Goal: Information Seeking & Learning: Learn about a topic

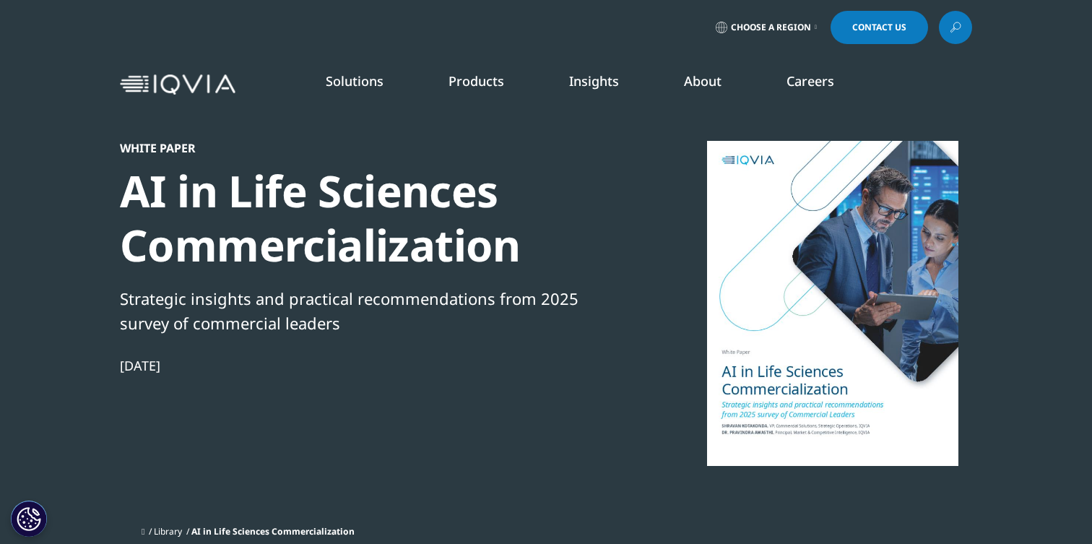
click at [459, 269] on div "AI in Life Sciences Commercialization" at bounding box center [368, 218] width 496 height 108
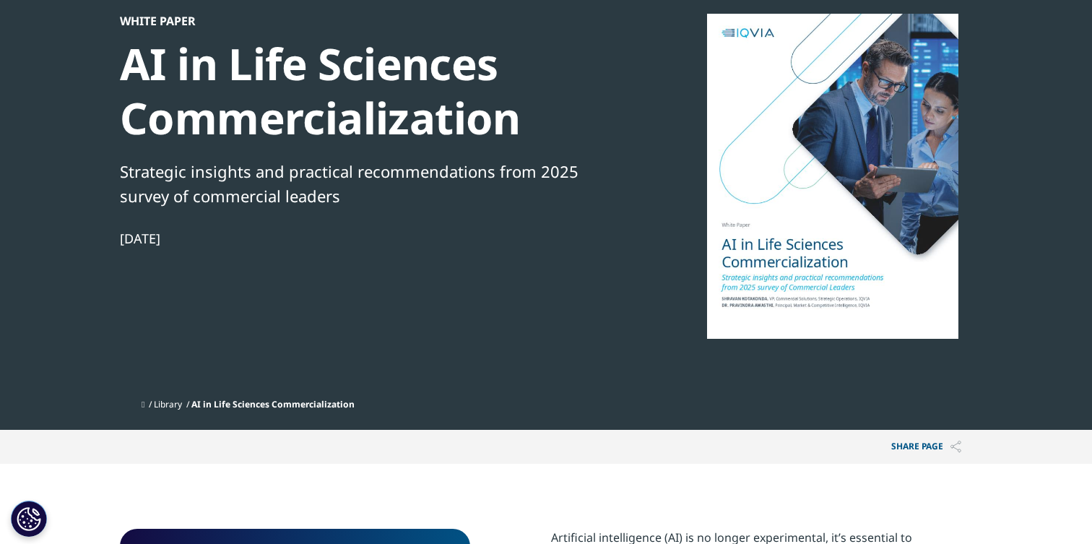
click at [784, 225] on div at bounding box center [833, 176] width 279 height 325
click at [577, 321] on div "White Paper AI in Life Sciences Commercialization Strategic insights and practi…" at bounding box center [368, 203] width 496 height 378
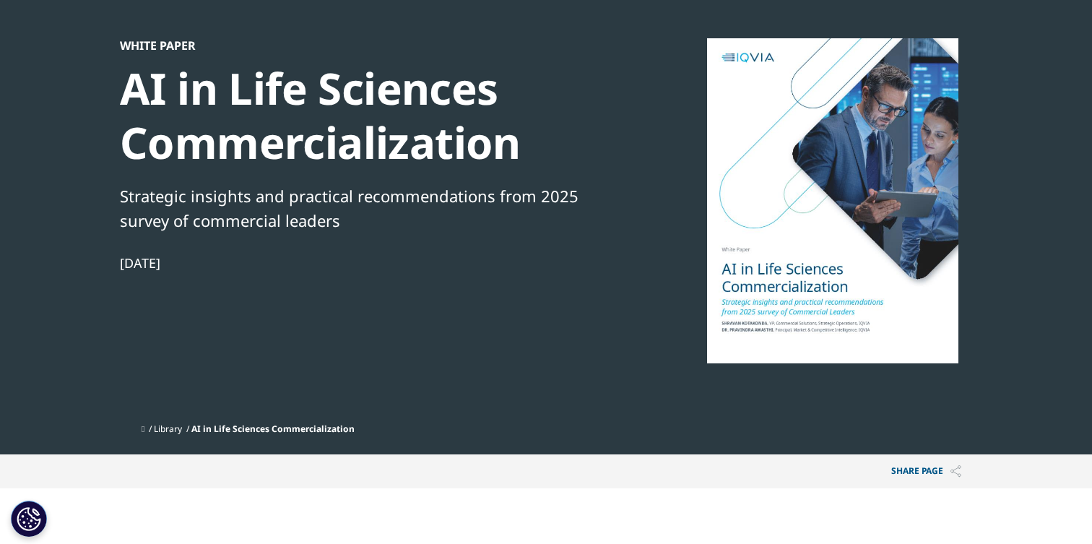
scroll to position [0, 0]
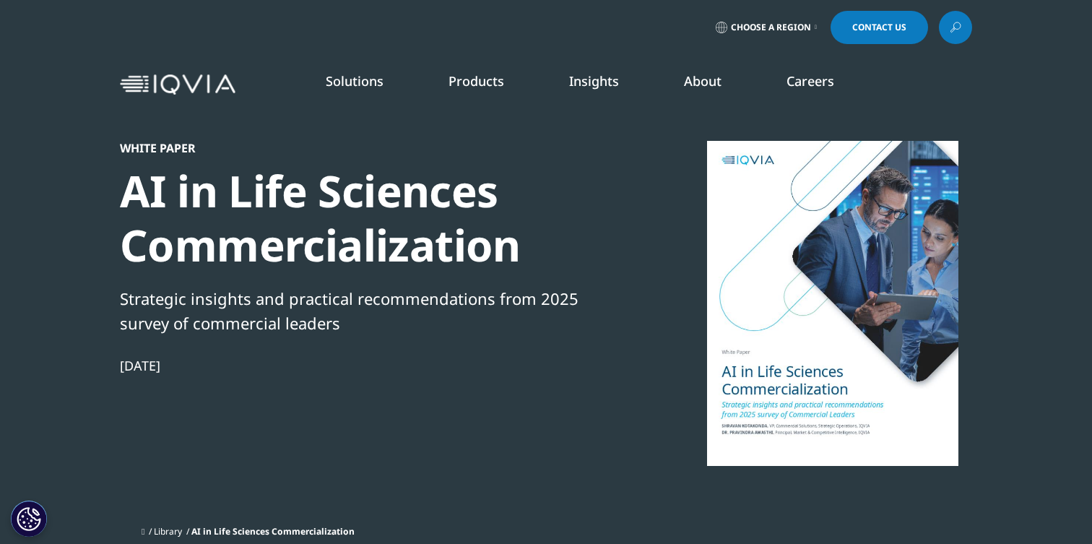
click at [728, 215] on div at bounding box center [833, 303] width 279 height 325
click at [366, 229] on div "AI in Life Sciences Commercialization" at bounding box center [368, 218] width 496 height 108
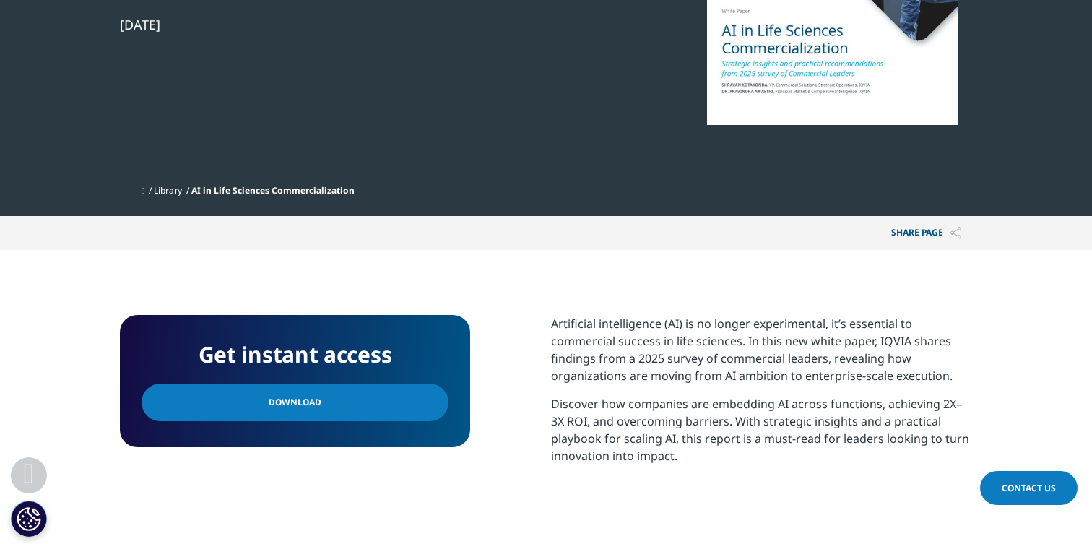
scroll to position [342, 0]
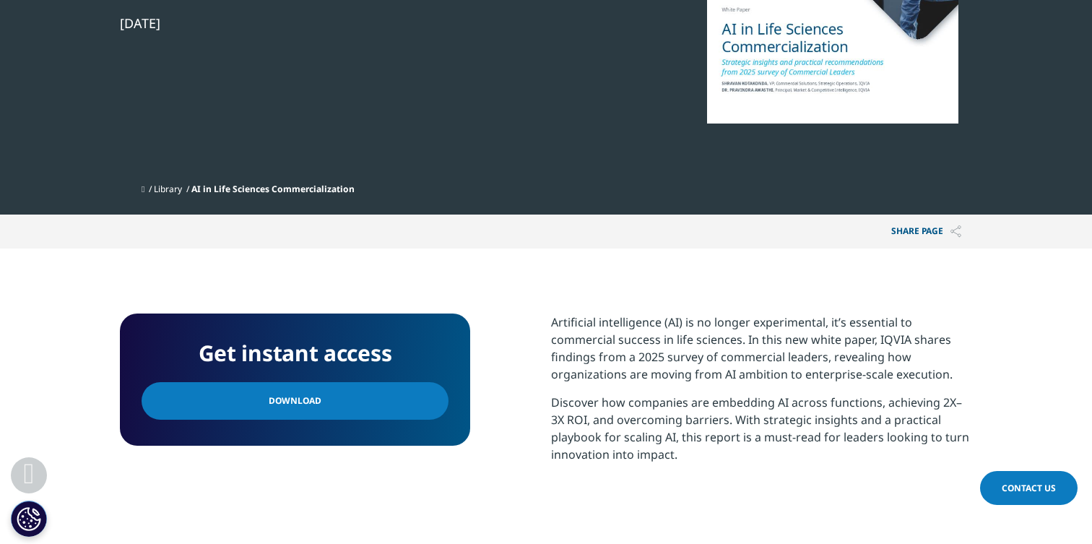
click at [378, 396] on link "Download" at bounding box center [295, 401] width 307 height 38
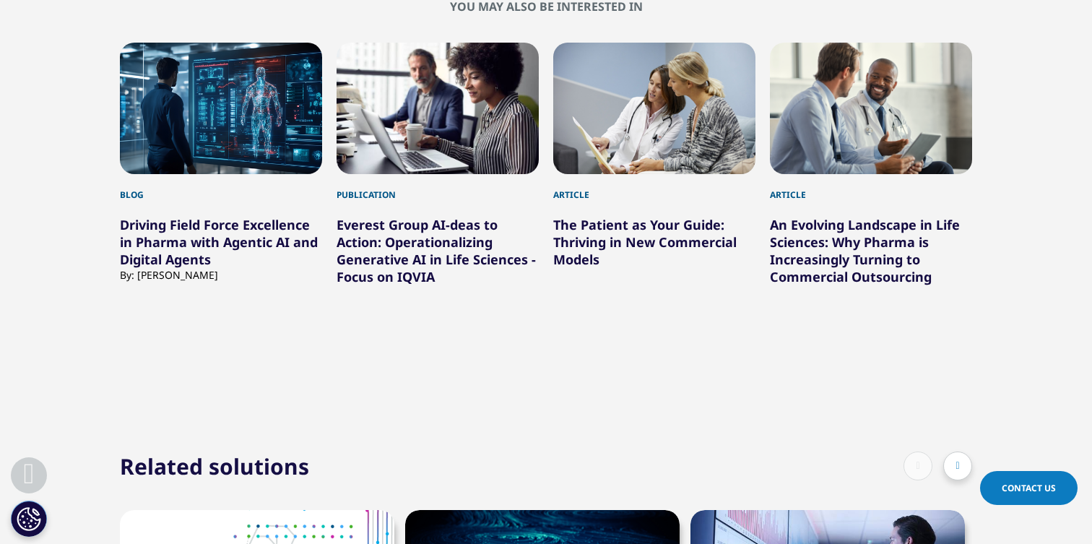
scroll to position [1224, 0]
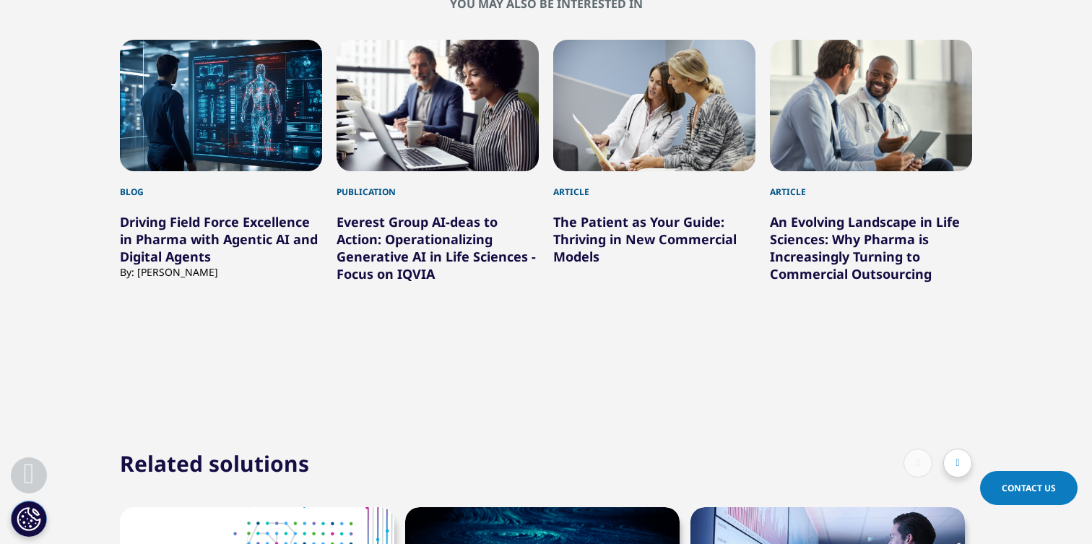
click at [297, 231] on link "Driving Field Force Excellence in Pharma with Agentic AI and Digital Agents" at bounding box center [219, 239] width 198 height 52
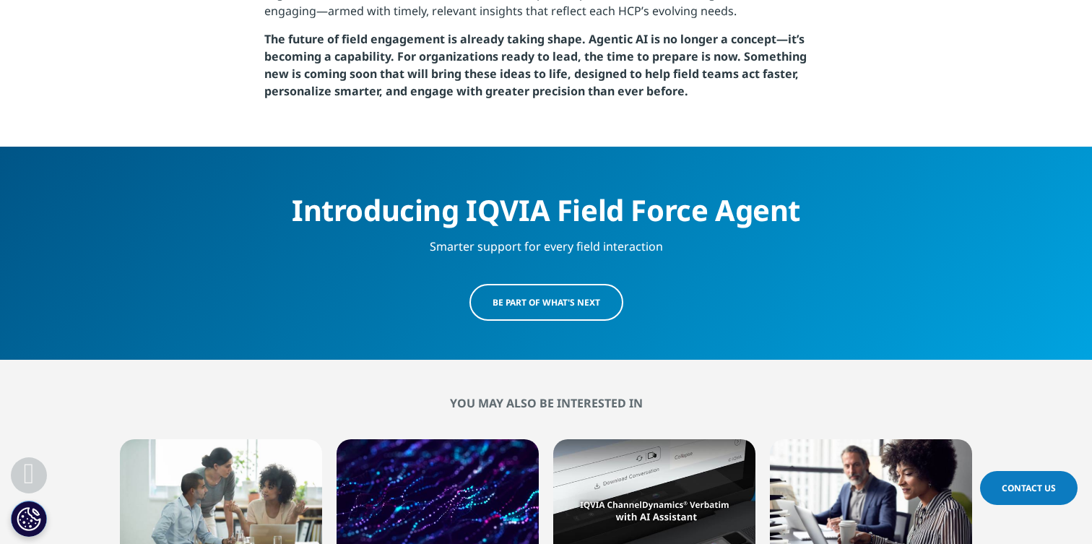
scroll to position [2162, 0]
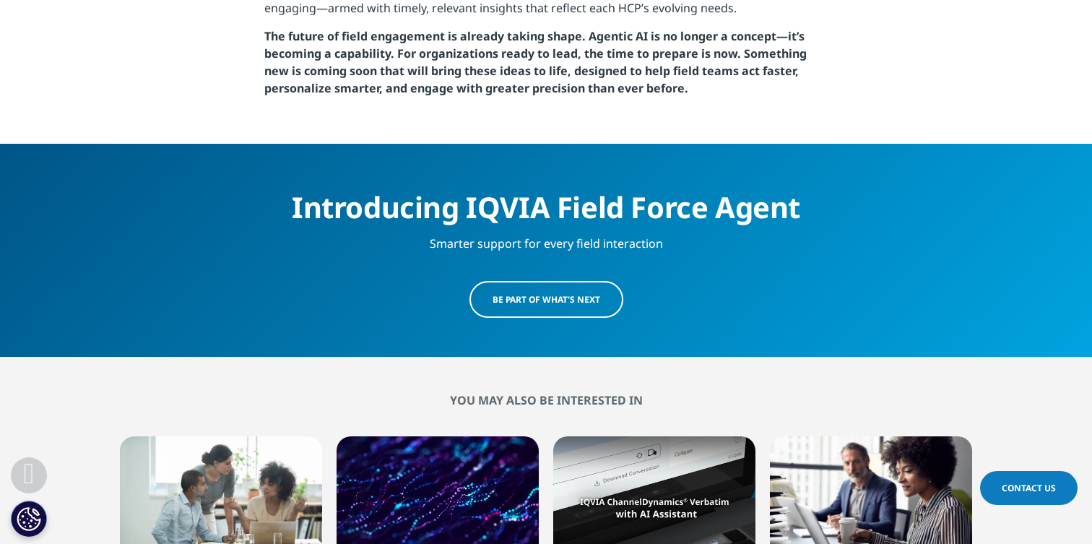
click at [516, 293] on span "Be part of what's next" at bounding box center [547, 299] width 108 height 12
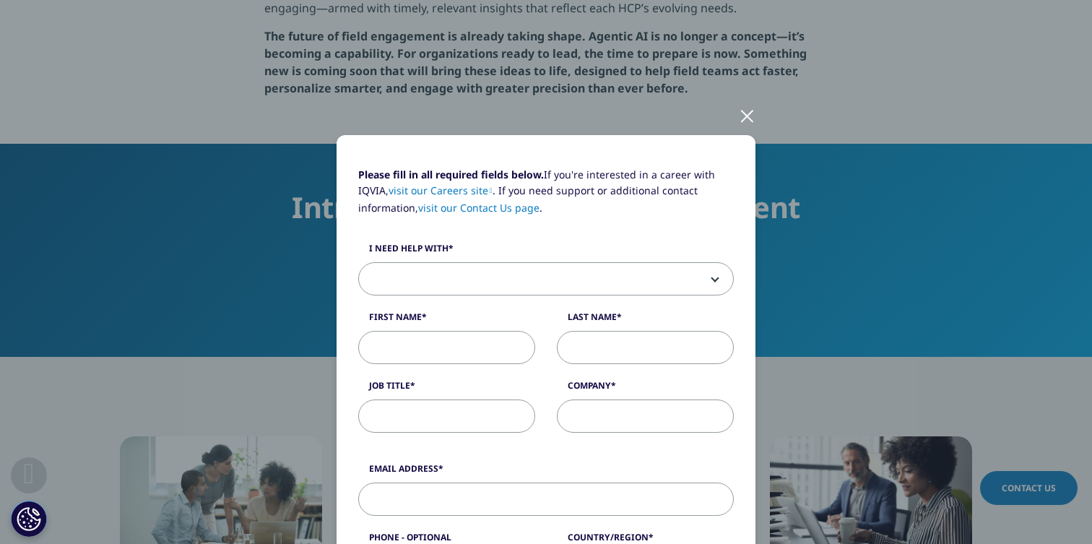
click at [749, 123] on div at bounding box center [747, 115] width 17 height 40
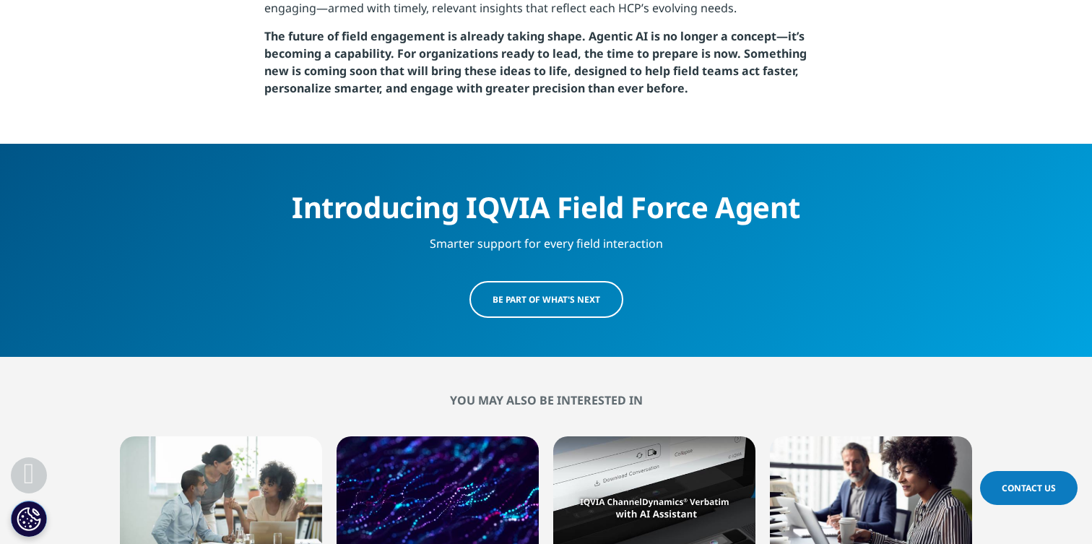
scroll to position [2463, 0]
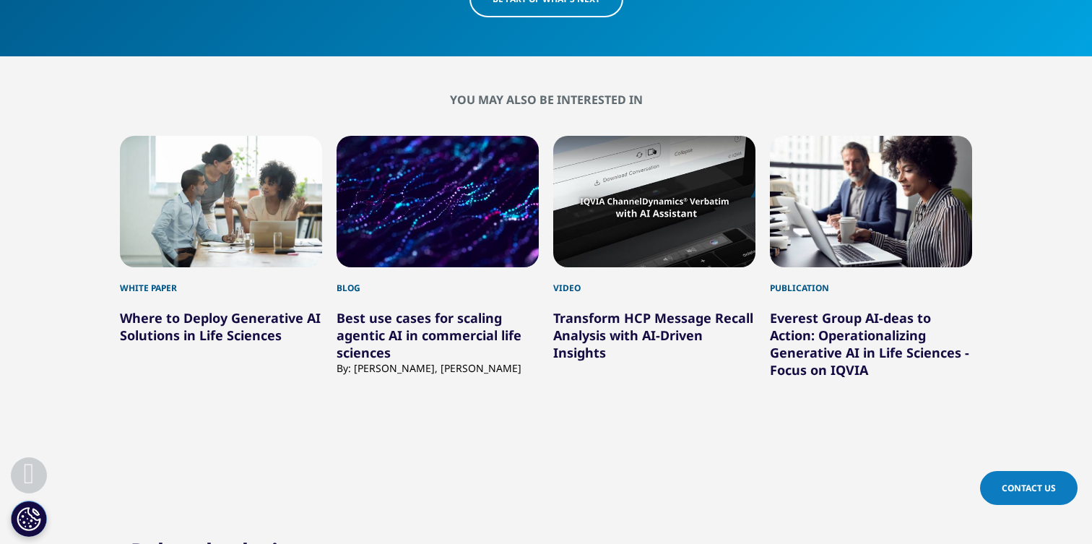
click at [475, 315] on link "Best use cases for scaling agentic AI in commercial life sciences" at bounding box center [429, 335] width 185 height 52
click at [470, 309] on link "Best use cases for scaling agentic AI in commercial life sciences" at bounding box center [429, 335] width 185 height 52
click at [397, 323] on link "Best use cases for scaling agentic AI in commercial life sciences" at bounding box center [429, 335] width 185 height 52
click at [365, 309] on link "Best use cases for scaling agentic AI in commercial life sciences" at bounding box center [429, 335] width 185 height 52
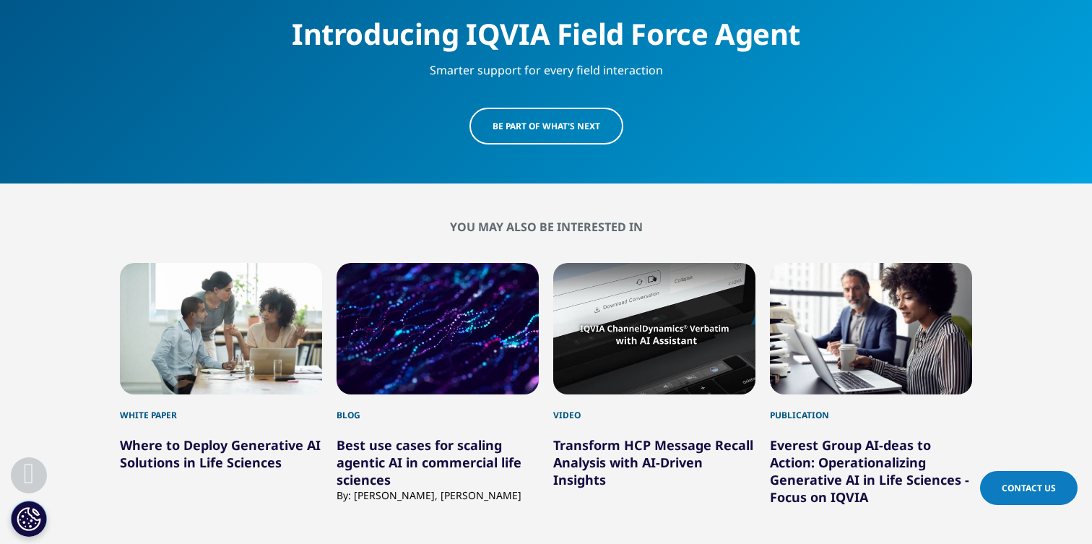
scroll to position [2327, 0]
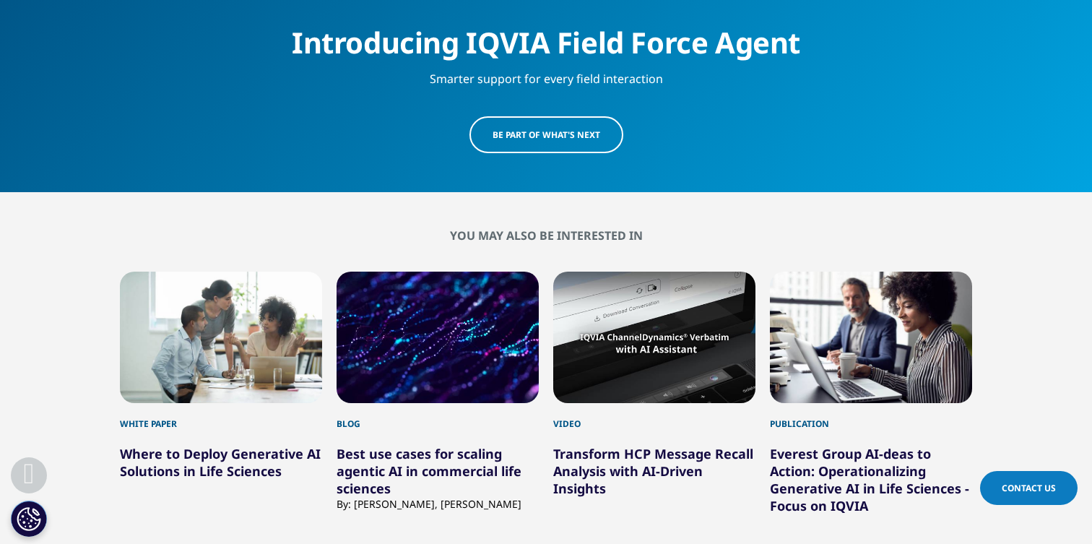
click at [422, 445] on link "Best use cases for scaling agentic AI in commercial life sciences" at bounding box center [429, 471] width 185 height 52
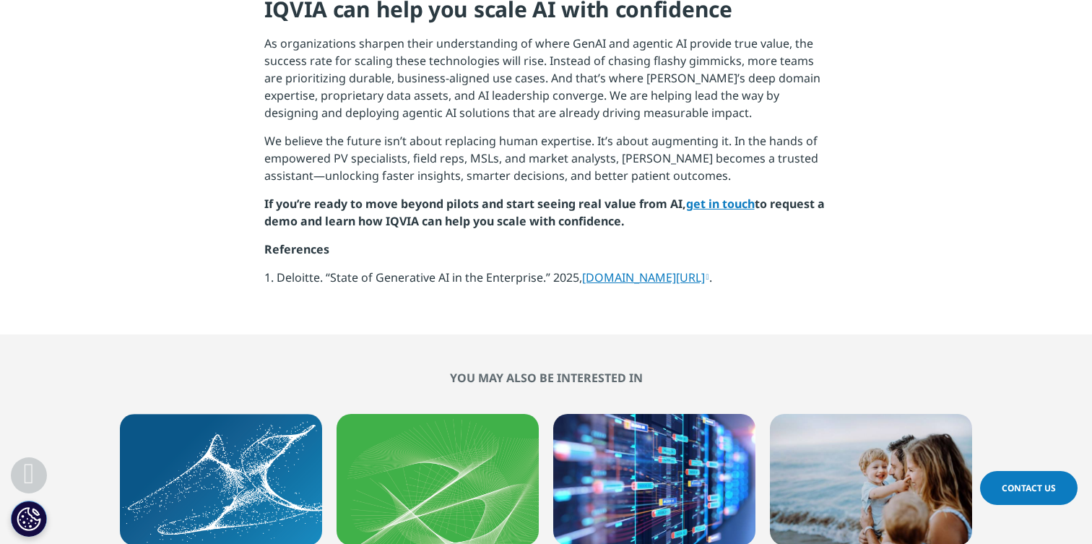
scroll to position [2952, 0]
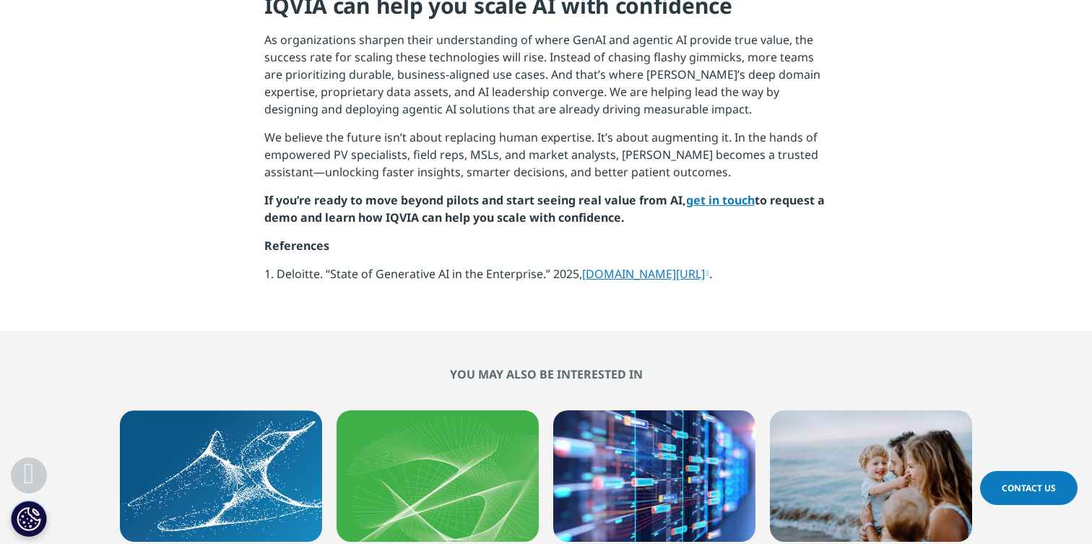
click at [583, 266] on link "[DOMAIN_NAME][URL]" at bounding box center [645, 274] width 127 height 16
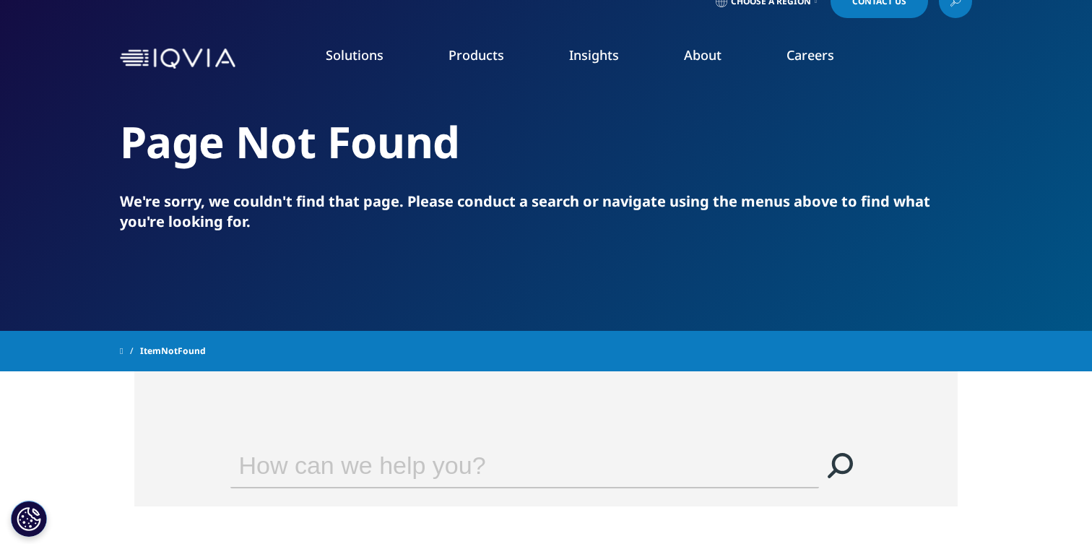
scroll to position [25, 0]
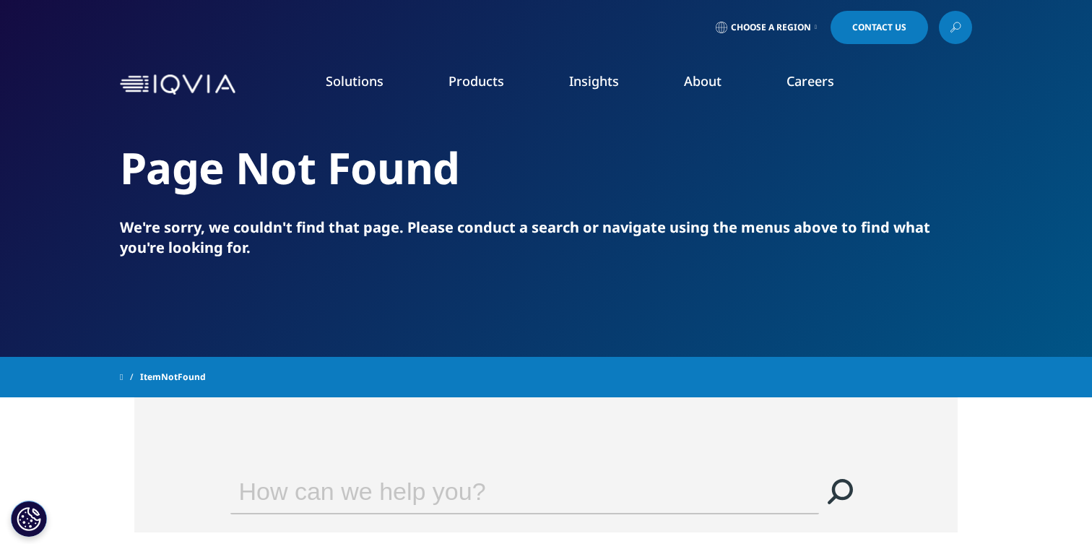
scroll to position [37, 0]
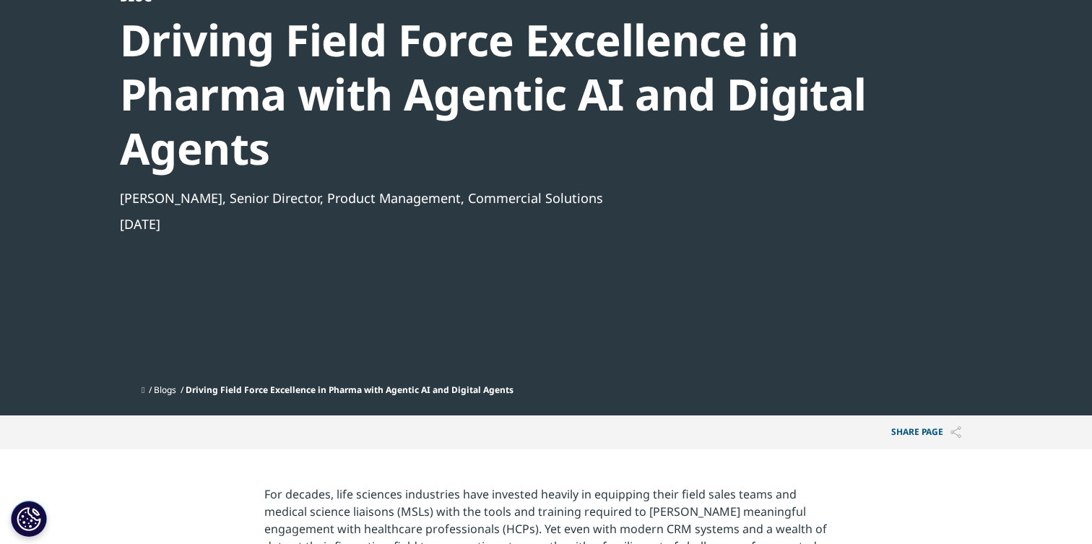
scroll to position [170, 0]
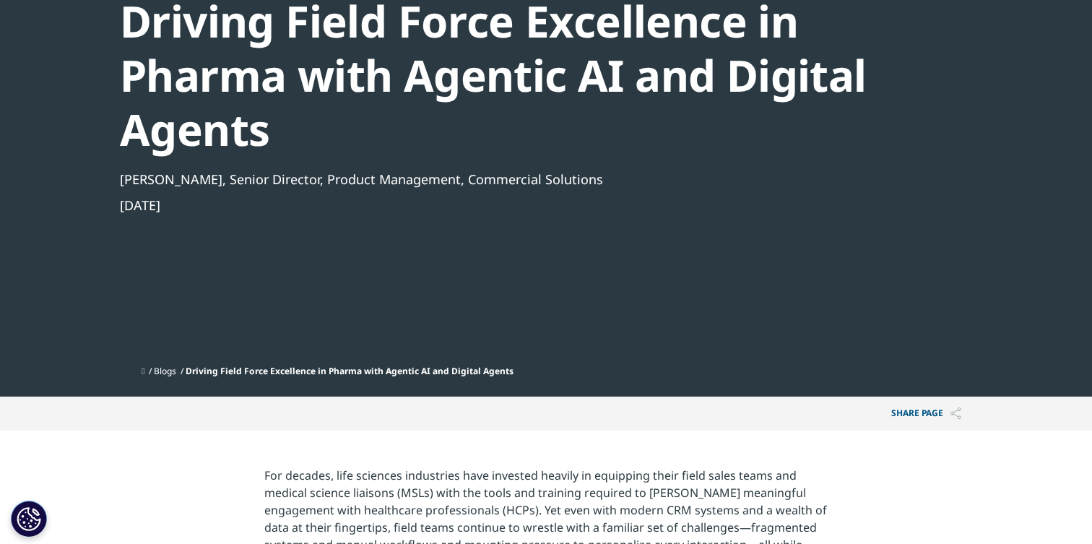
click at [172, 377] on link "Blogs" at bounding box center [165, 371] width 22 height 12
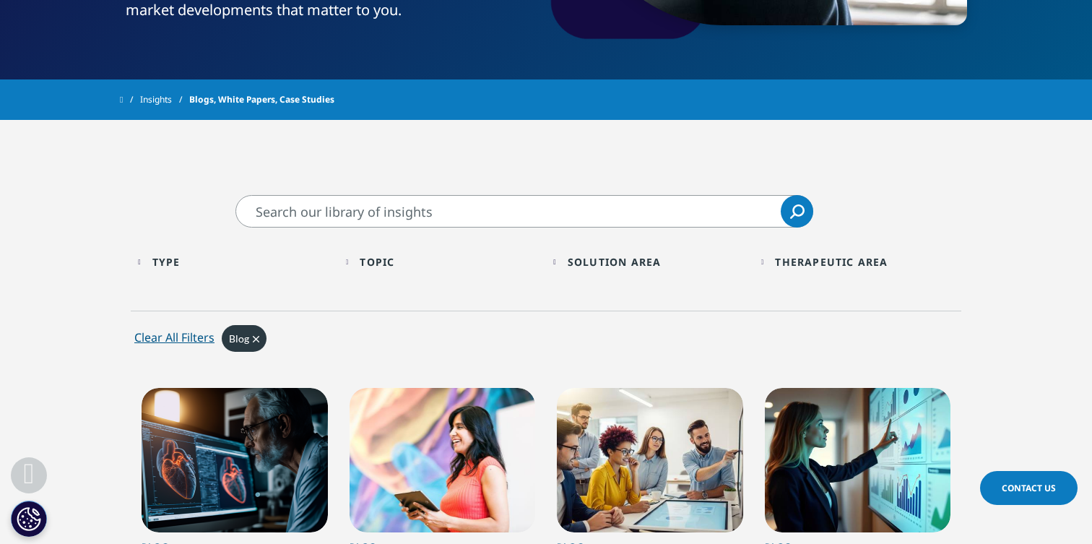
scroll to position [431, 0]
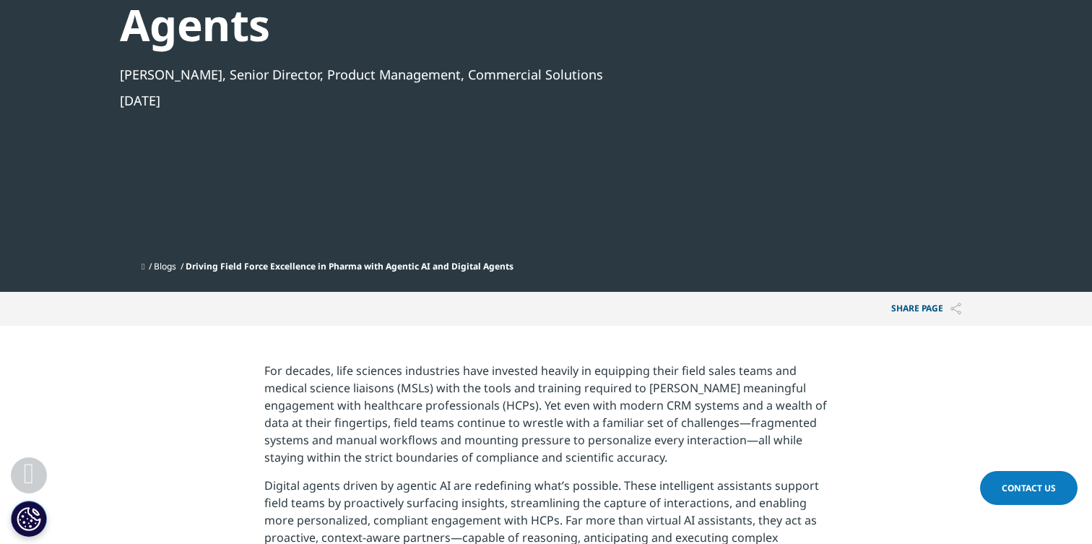
scroll to position [288, 0]
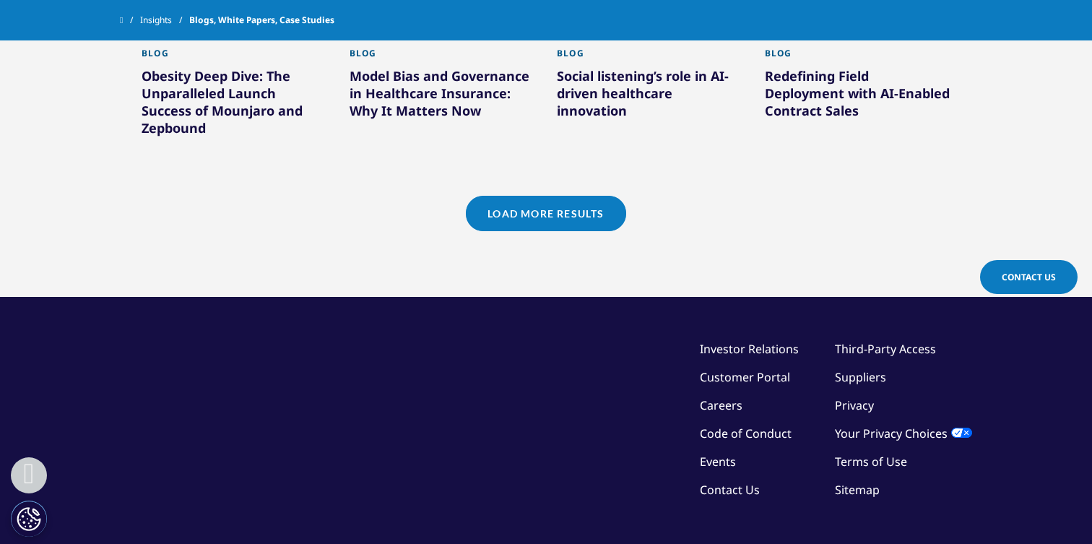
scroll to position [1477, 0]
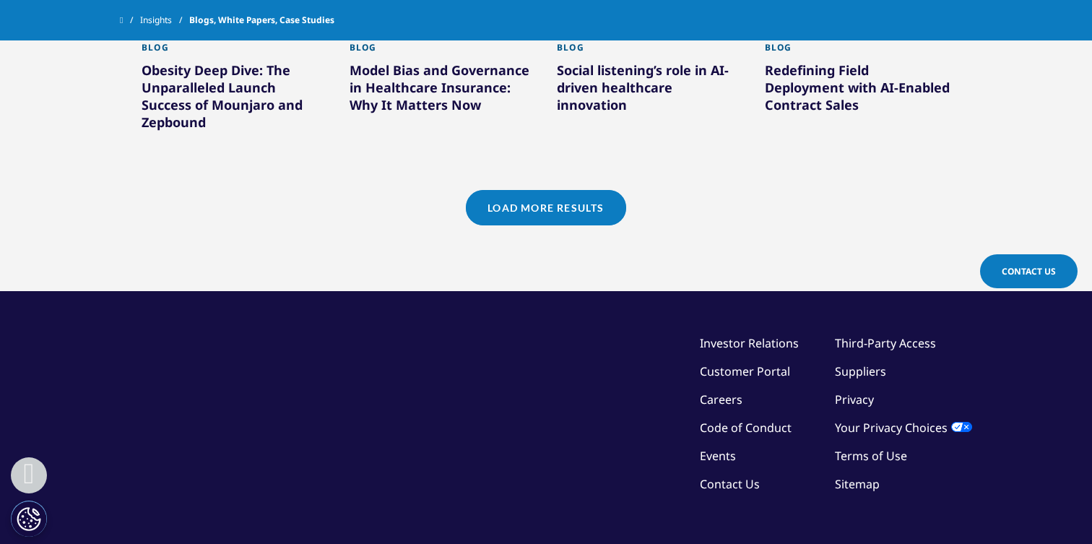
click at [582, 217] on link "Load More Results" at bounding box center [546, 207] width 160 height 35
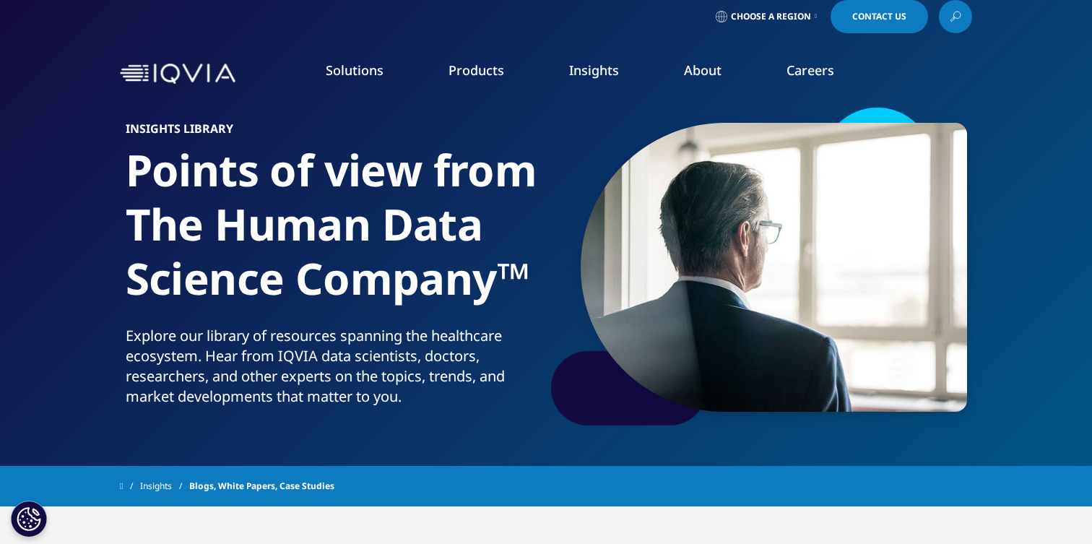
scroll to position [0, 0]
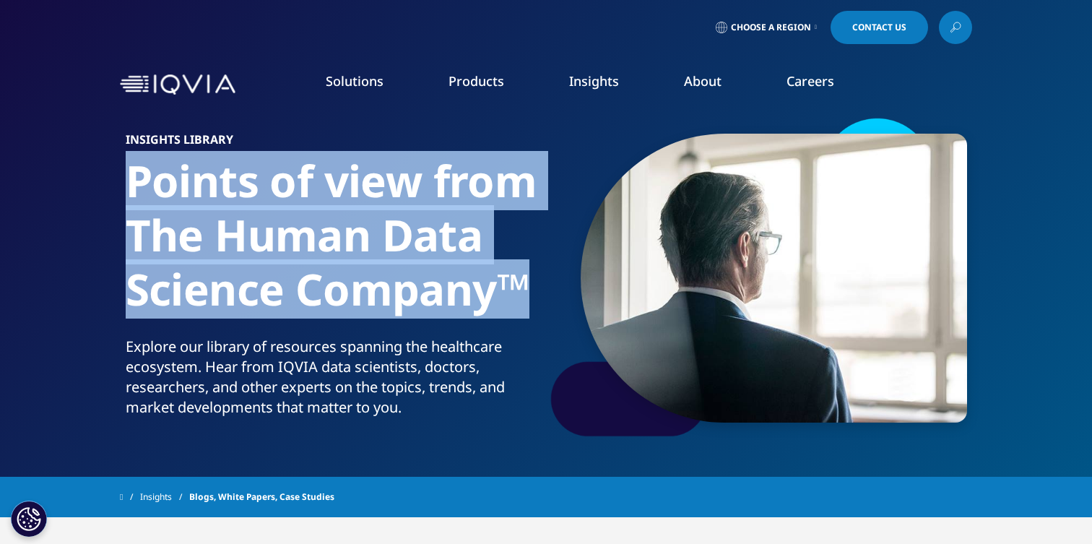
drag, startPoint x: 131, startPoint y: 168, endPoint x: 522, endPoint y: 291, distance: 409.9
click at [524, 291] on h1 "Points of view from The Human Data Science Company™" at bounding box center [333, 245] width 415 height 183
copy h1 "Points of view from The Human Data Science Company™"
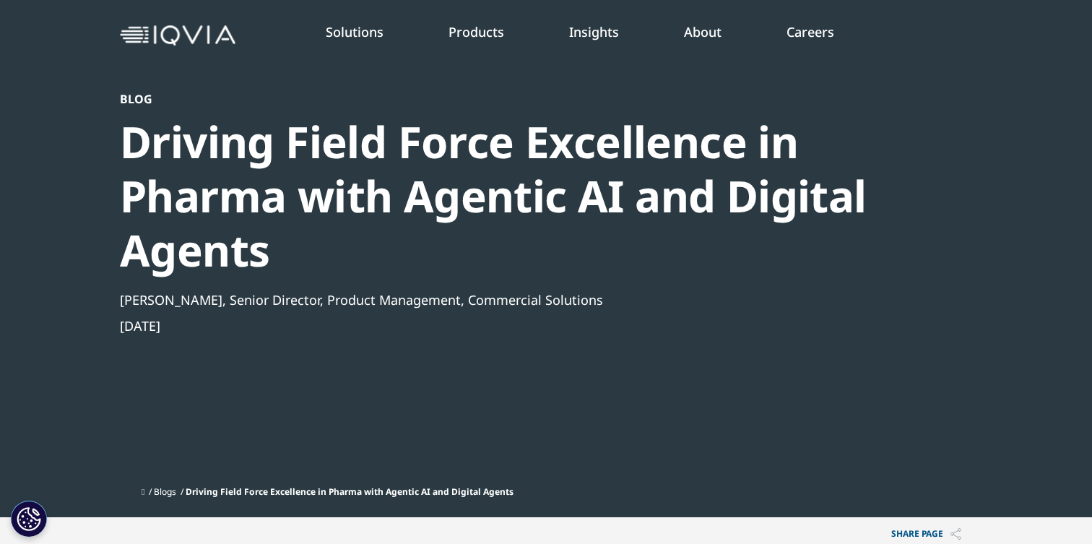
scroll to position [19, 0]
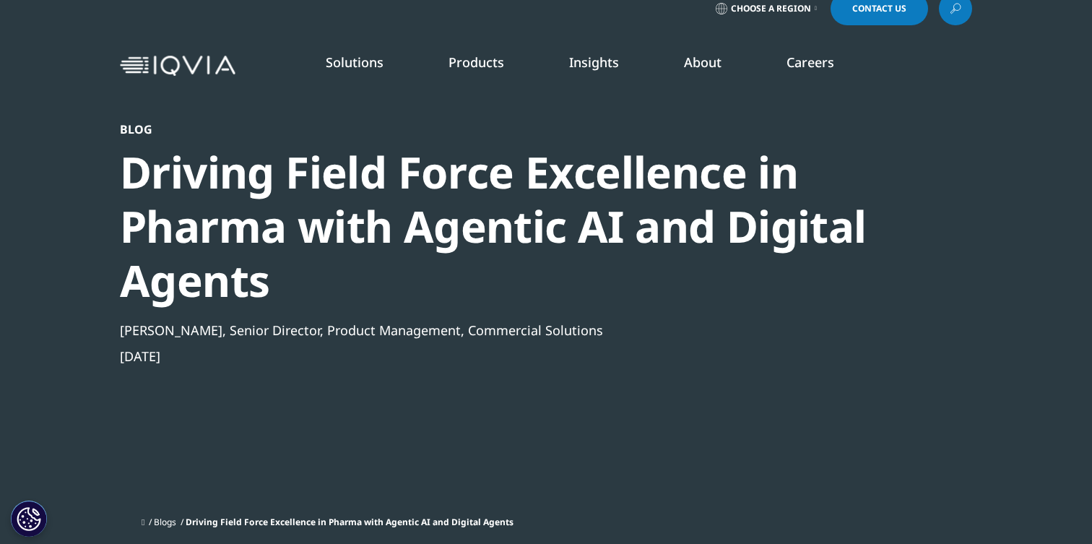
click at [242, 194] on div "Driving Field Force Excellence in Pharma with Agentic AI and Digital Agents" at bounding box center [507, 226] width 775 height 163
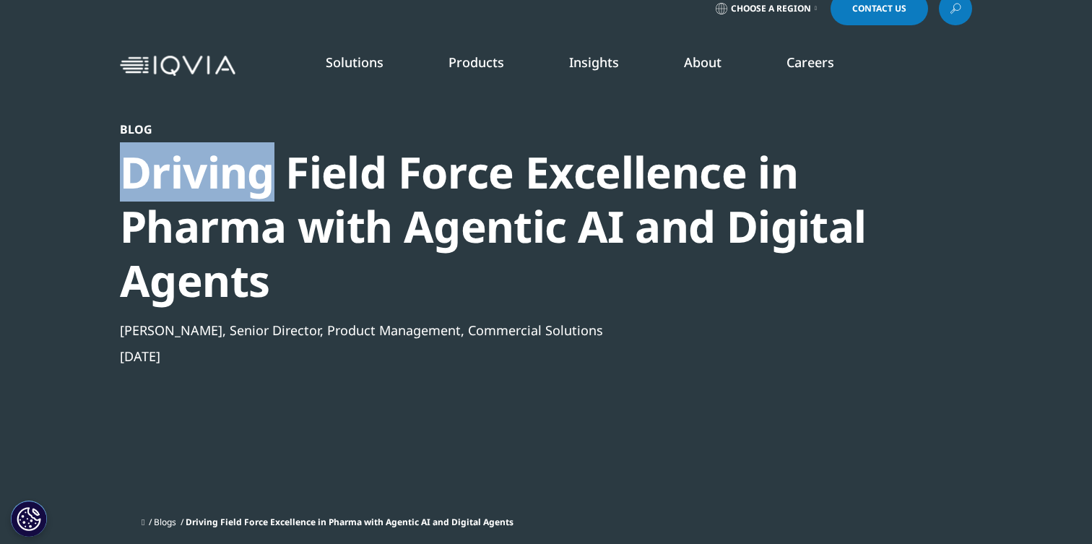
click at [242, 194] on div "Driving Field Force Excellence in Pharma with Agentic AI and Digital Agents" at bounding box center [507, 226] width 775 height 163
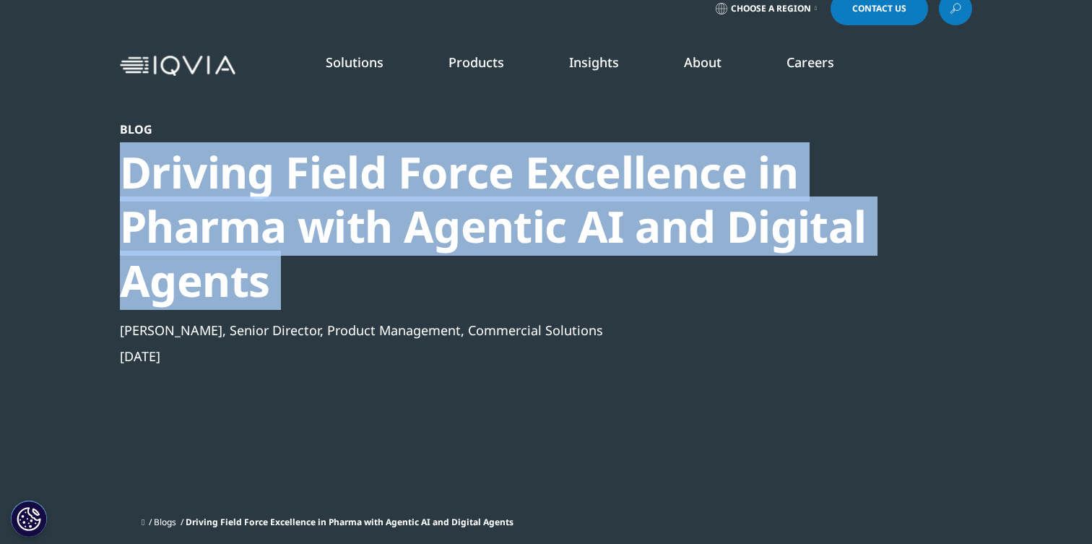
click at [242, 194] on div "Driving Field Force Excellence in Pharma with Agentic AI and Digital Agents" at bounding box center [507, 226] width 775 height 163
copy div "Driving Field Force Excellence in Pharma with Agentic AI and Digital Agents"
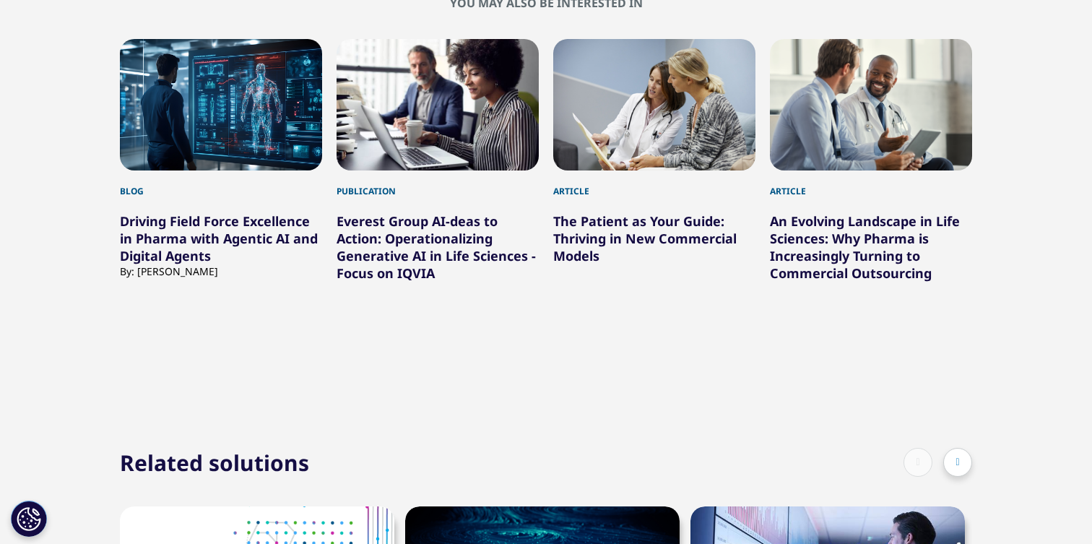
scroll to position [1224, 0]
